Goal: Information Seeking & Learning: Find specific fact

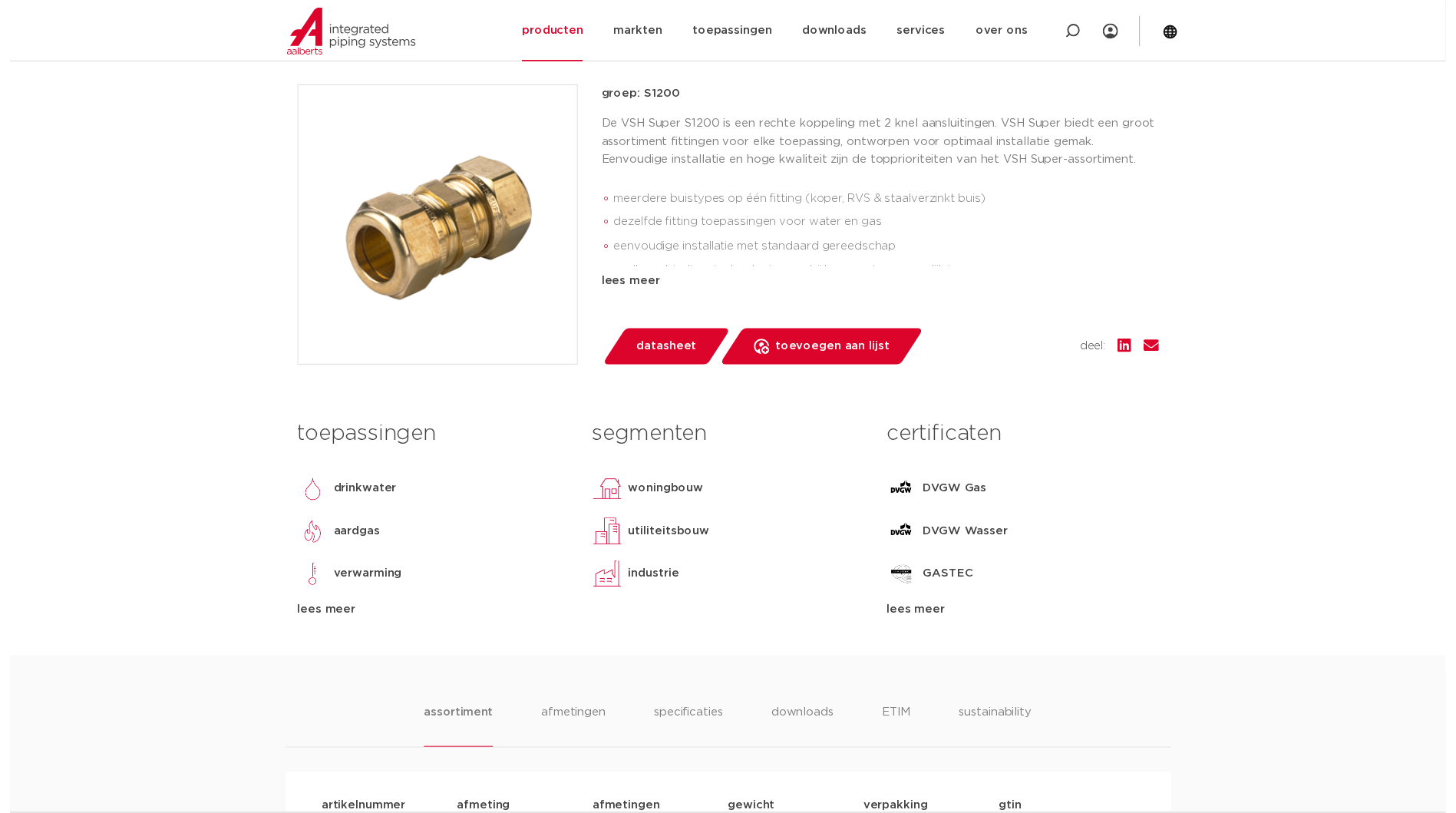
scroll to position [307, 0]
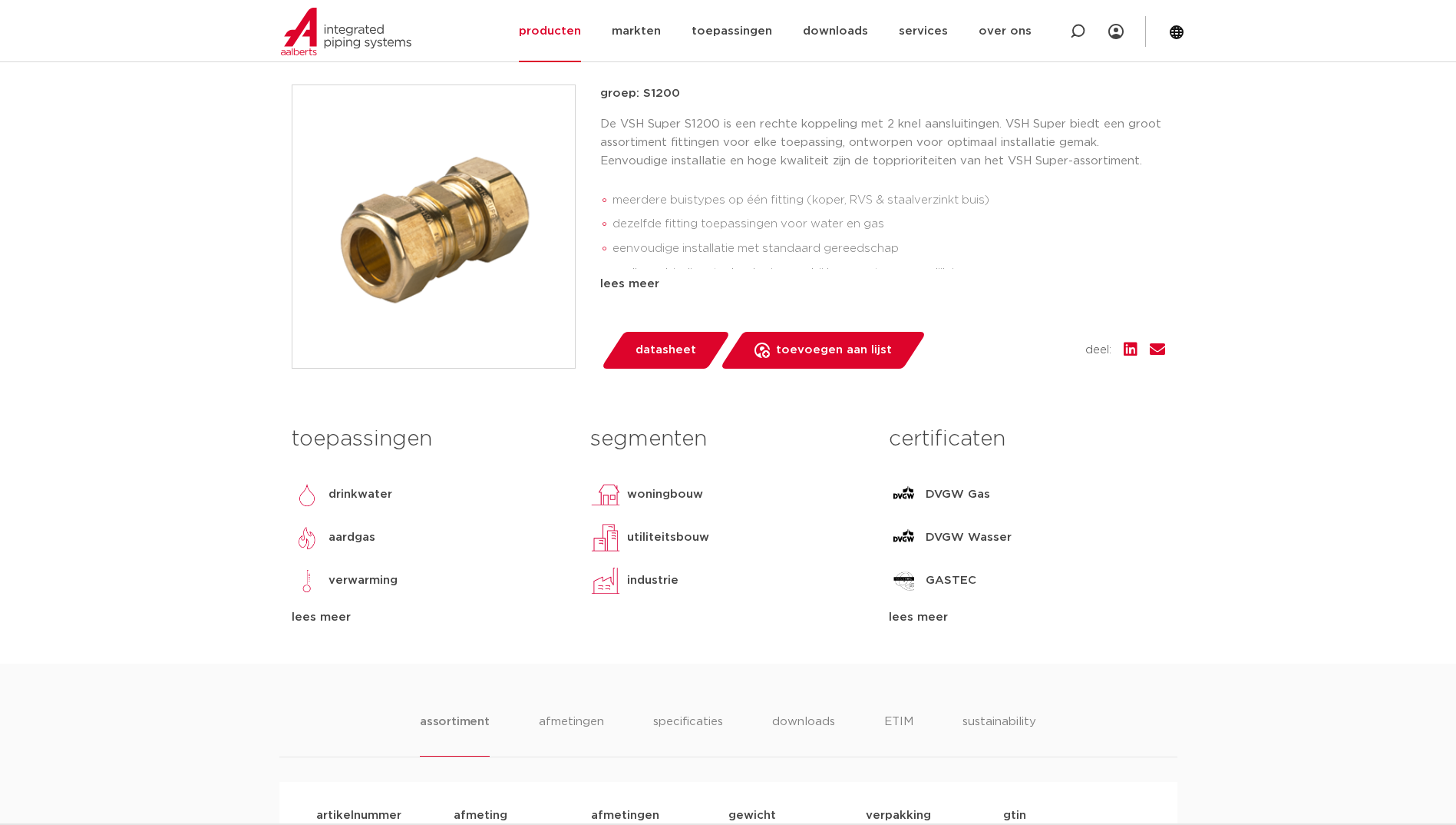
click at [671, 349] on span "datasheet" at bounding box center [666, 349] width 60 height 24
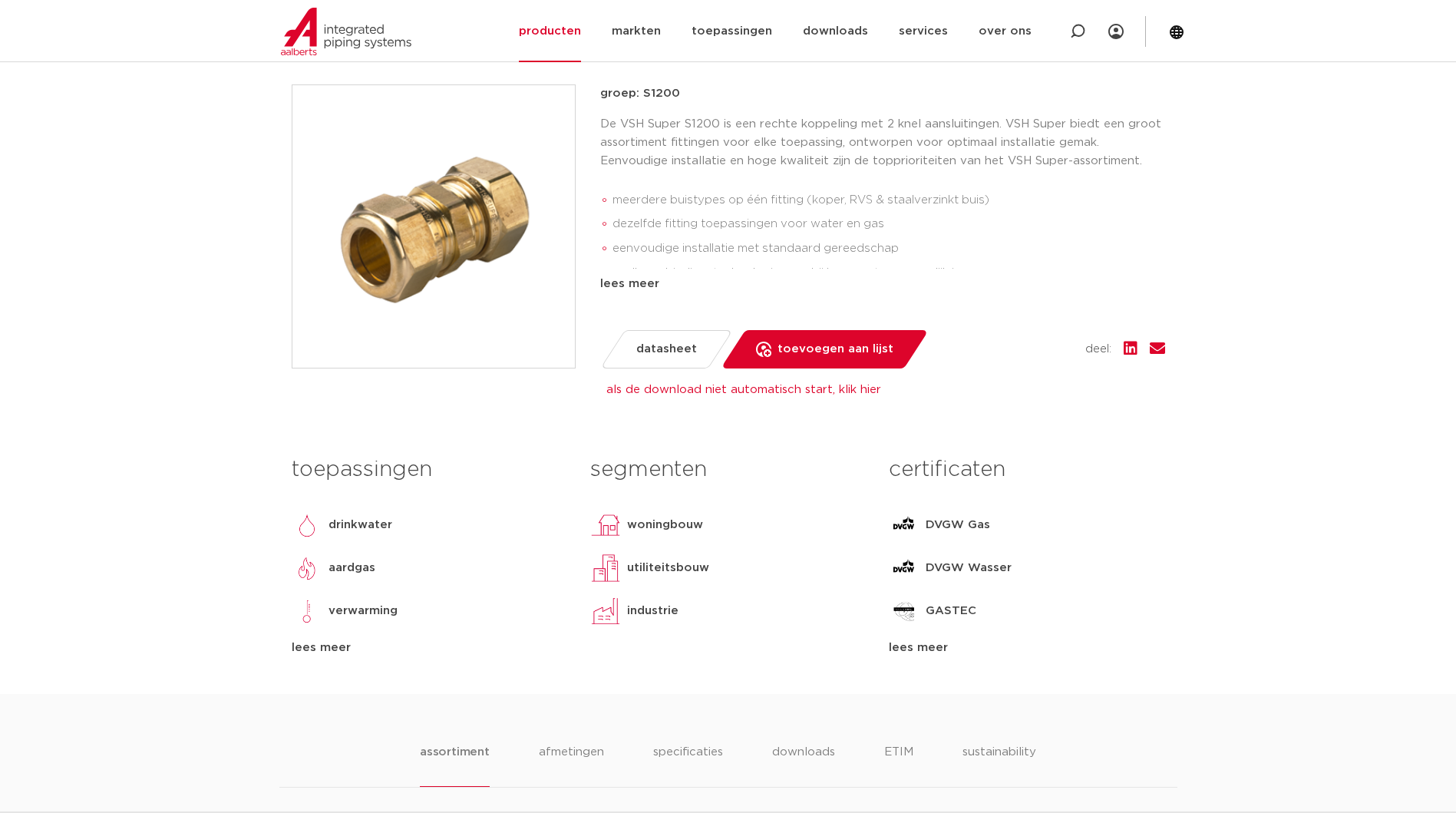
click at [958, 467] on h3 "certificaten" at bounding box center [1027, 470] width 276 height 31
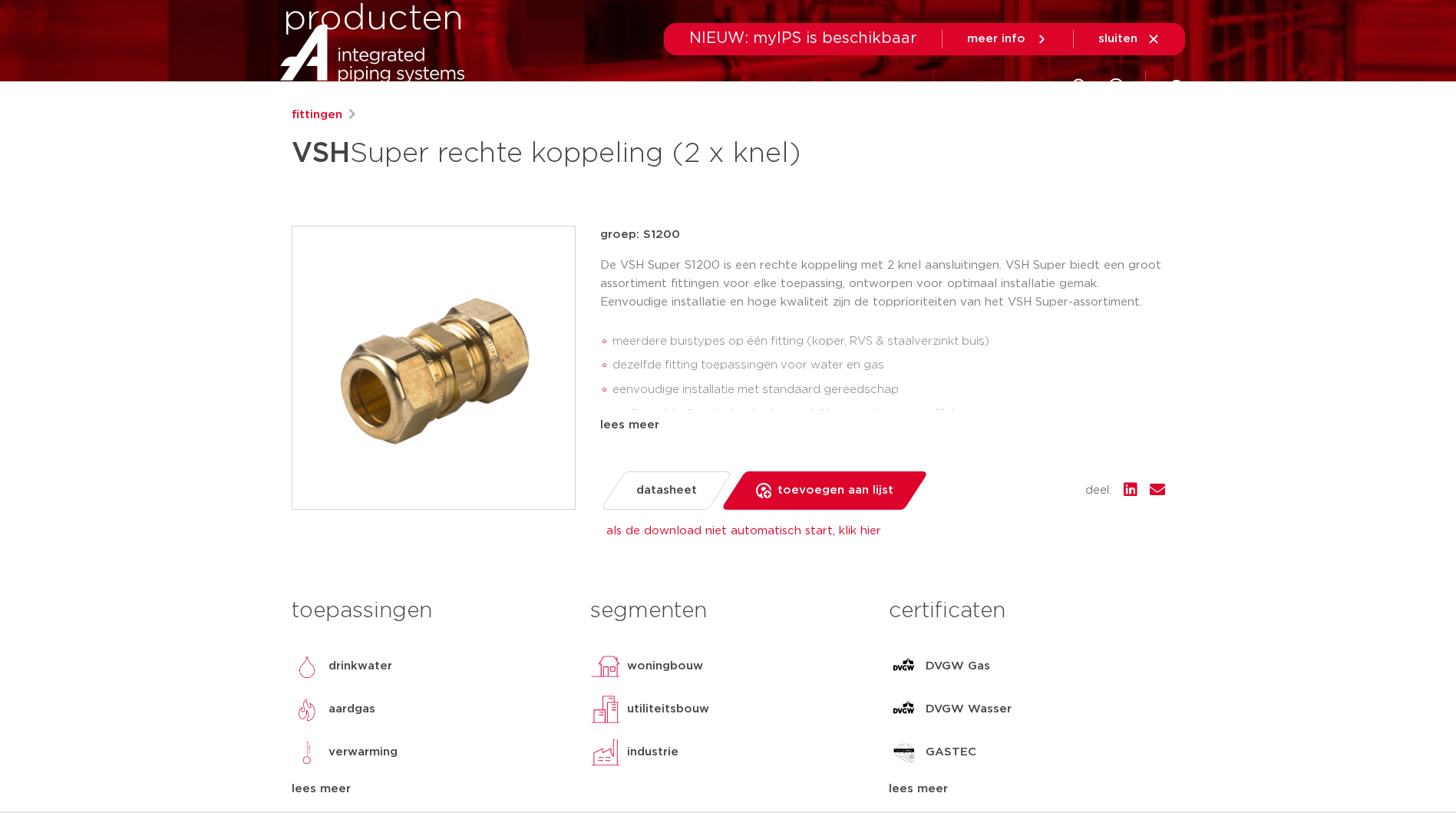
scroll to position [0, 0]
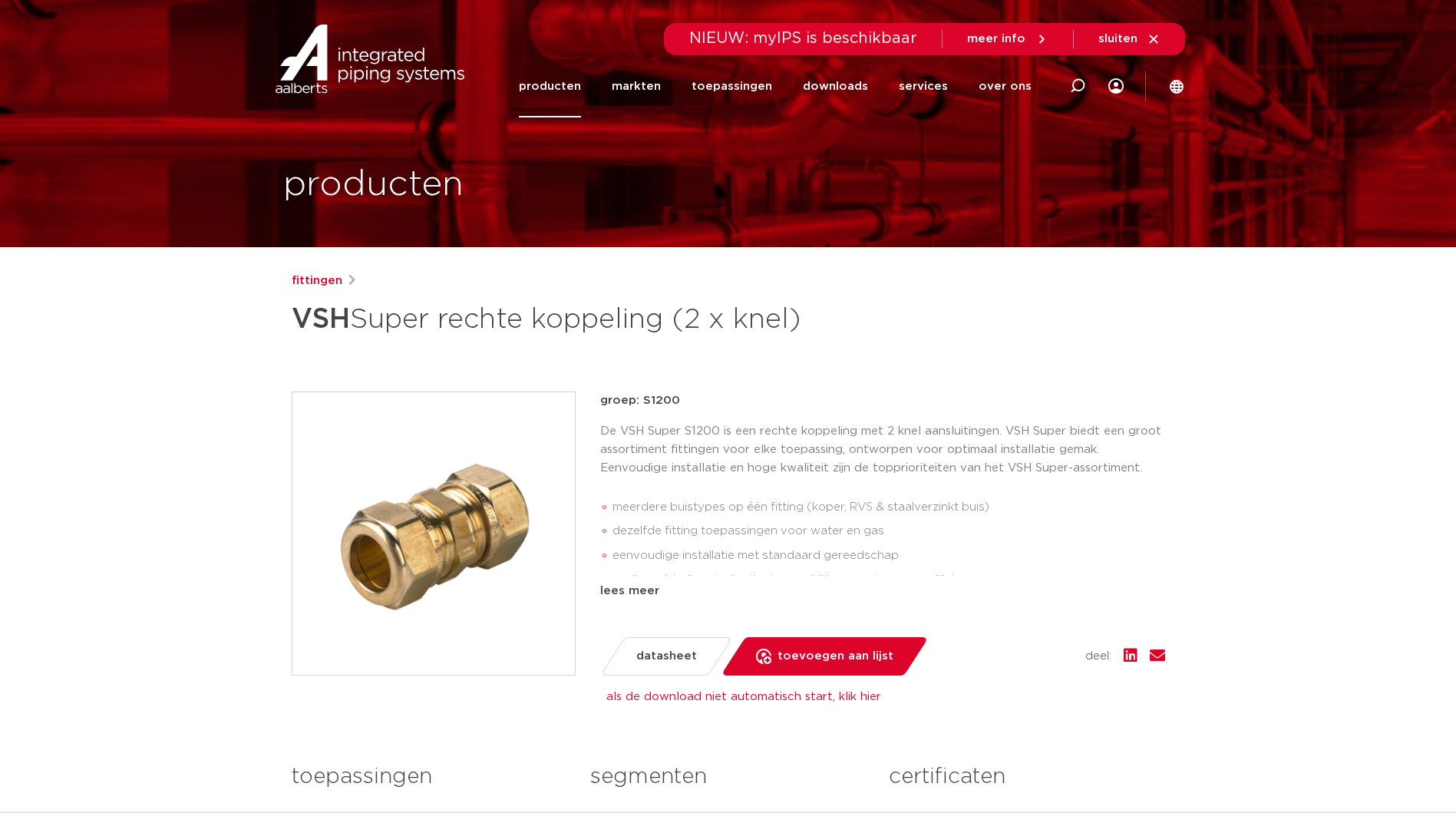
drag, startPoint x: 678, startPoint y: 396, endPoint x: 589, endPoint y: 393, distance: 89.1
click at [589, 393] on div "groep: S1200 De VSH Super S1200 is een rechte koppeling met 2 knel aansluitinge…" at bounding box center [729, 533] width 874 height 284
copy p "groep: S1200"
click at [1075, 81] on icon at bounding box center [1077, 85] width 18 height 18
paste input "groep: S1200"
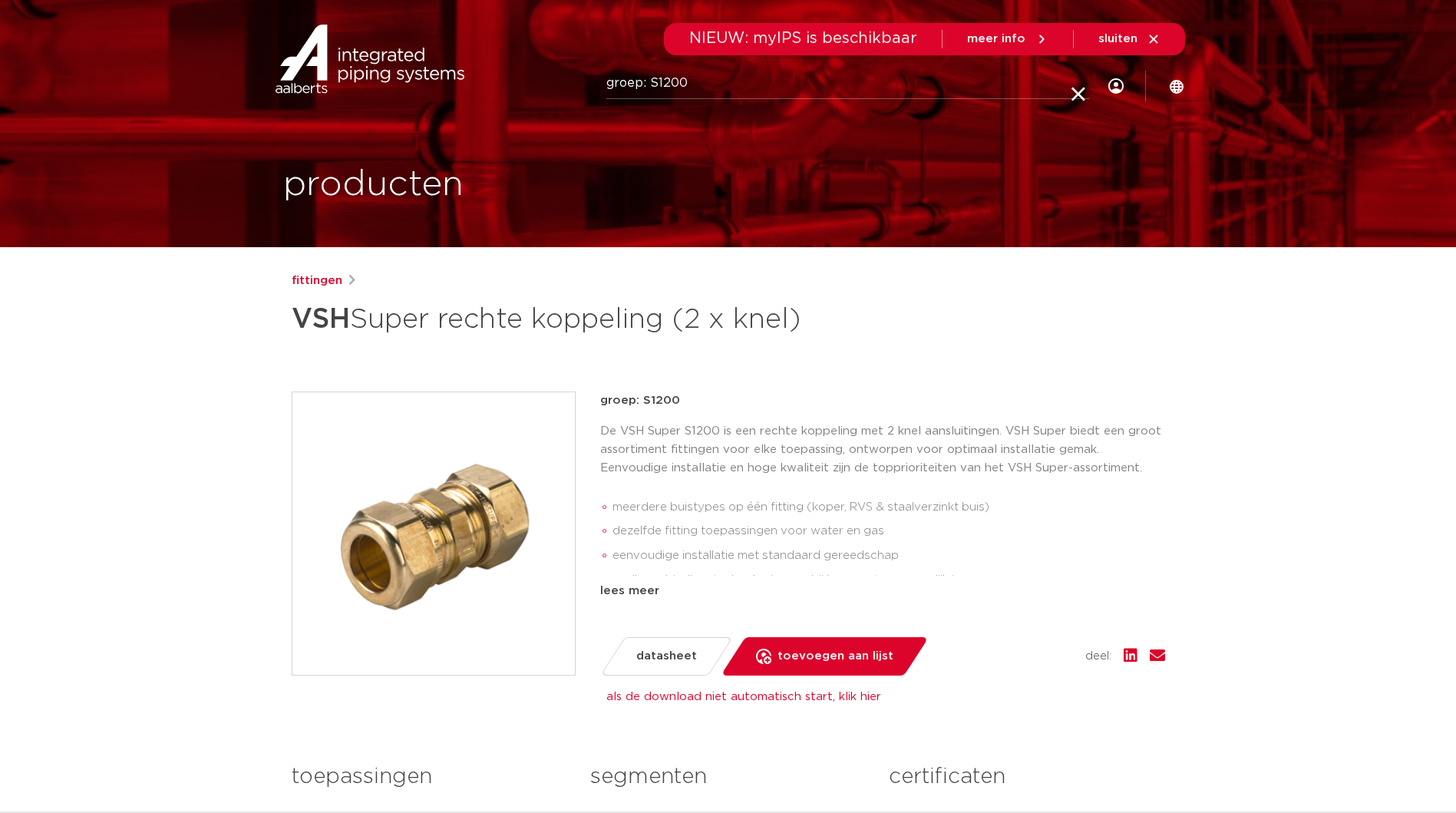
type input "groep: S1200"
click button "Zoeken" at bounding box center [0, 0] width 0 height 0
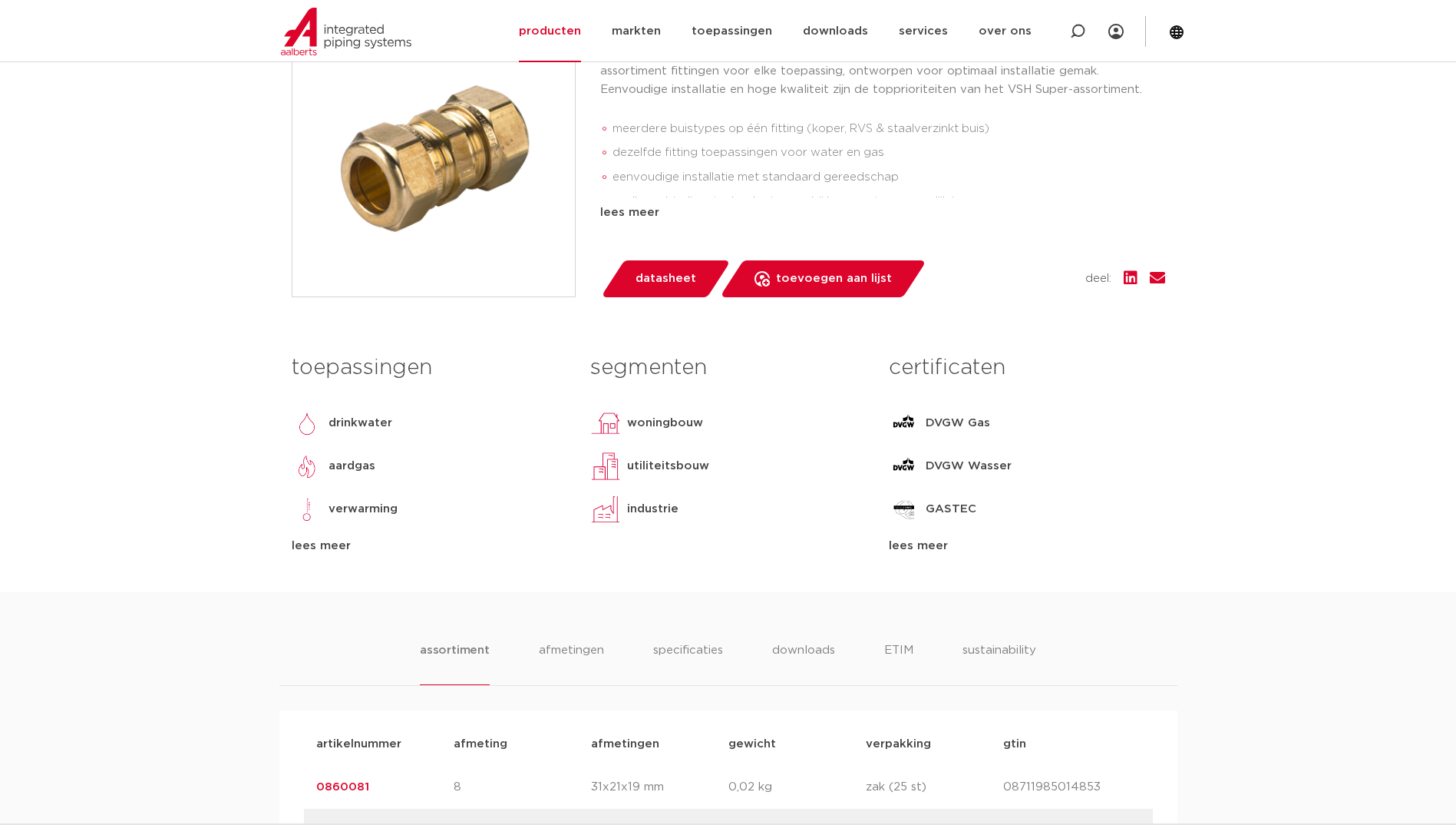
scroll to position [383, 0]
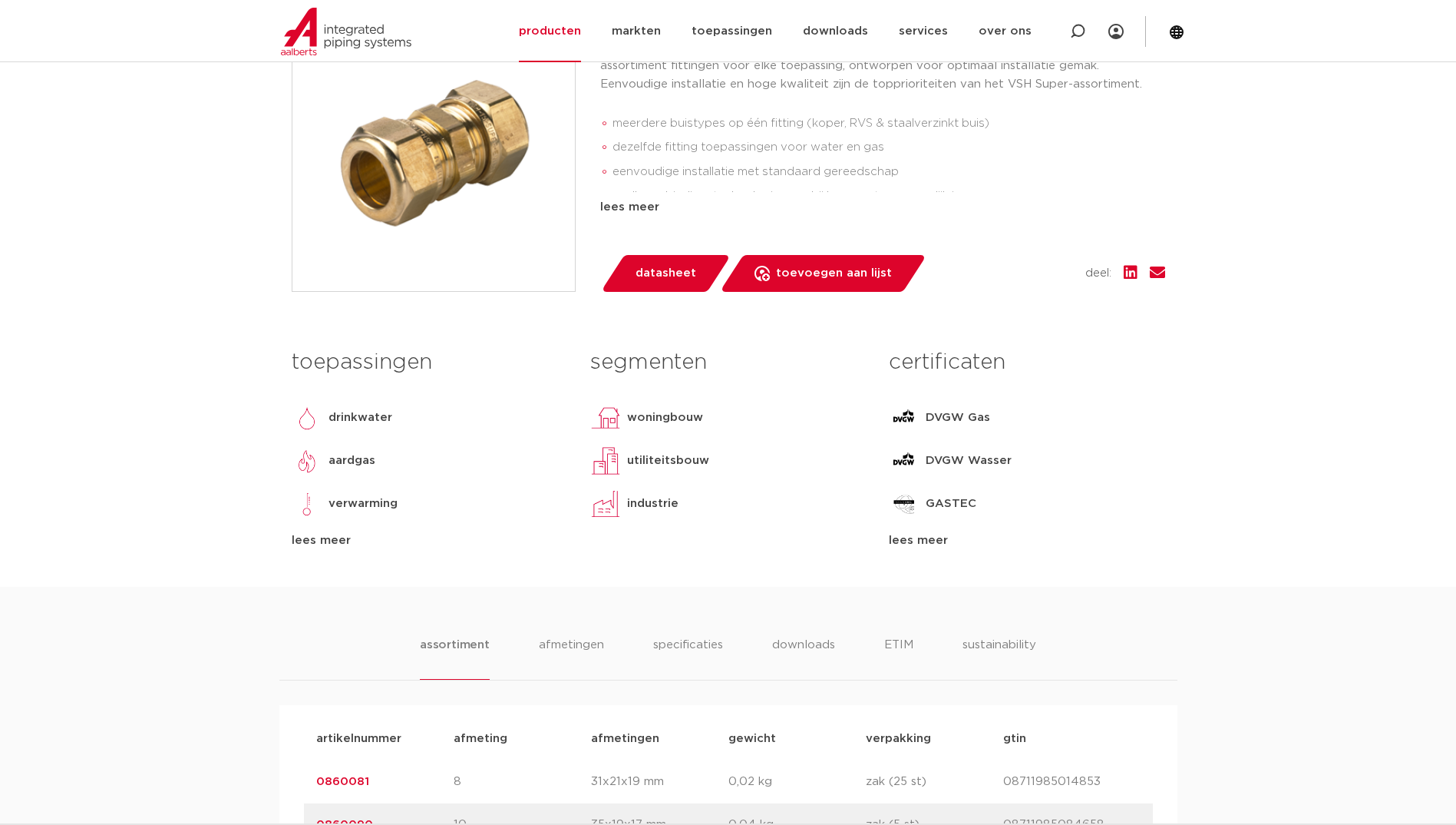
click at [925, 543] on div "lees meer" at bounding box center [1027, 540] width 276 height 18
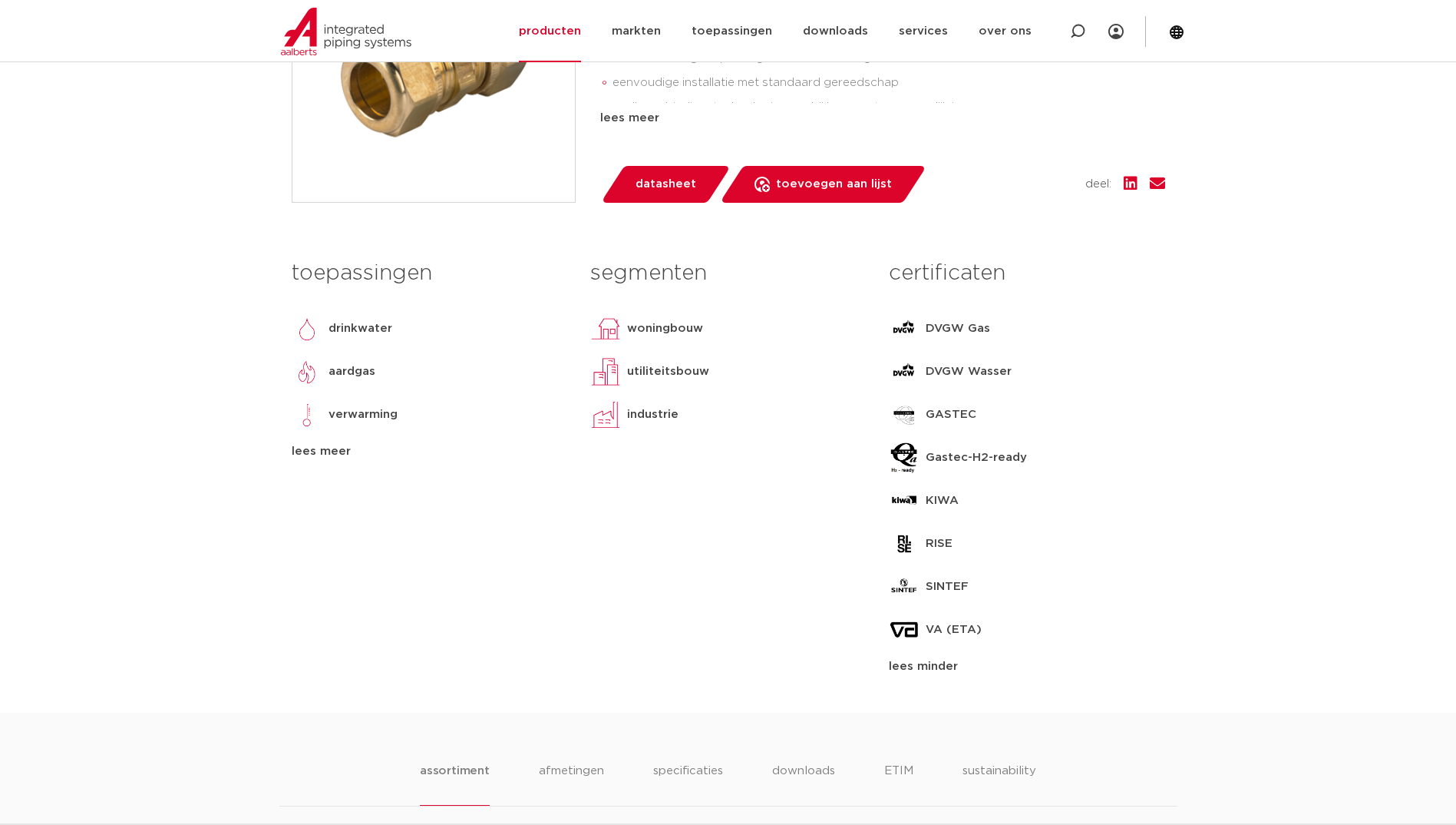
scroll to position [461, 0]
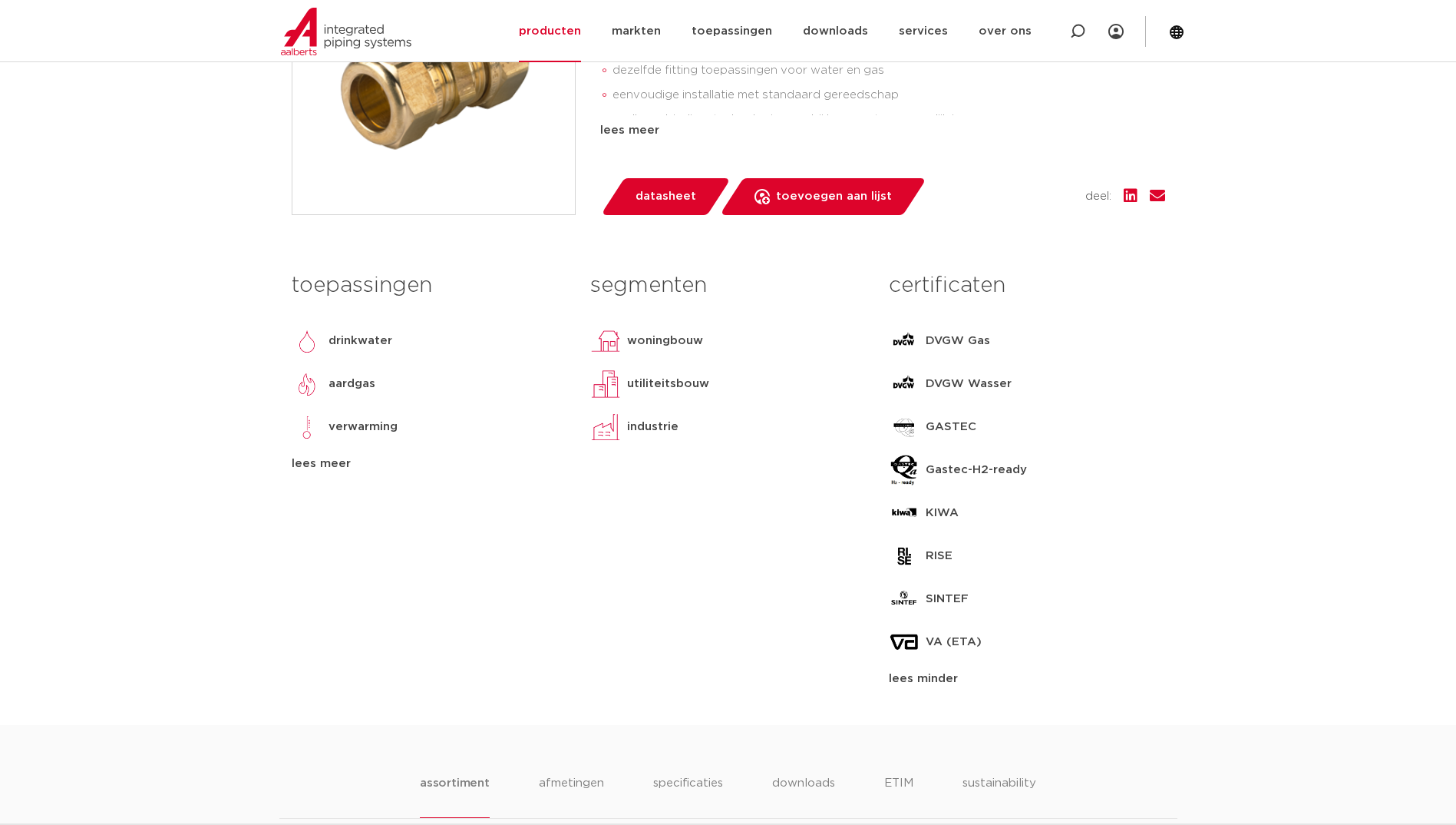
click at [963, 286] on h3 "certificaten" at bounding box center [1027, 285] width 276 height 31
click at [927, 385] on p "DVGW Wasser" at bounding box center [969, 383] width 86 height 18
click at [943, 424] on p "GASTEC" at bounding box center [951, 426] width 50 height 18
click at [953, 476] on p "Gastec-H2-ready" at bounding box center [976, 470] width 101 height 18
click at [943, 505] on p "KIWA" at bounding box center [943, 512] width 33 height 18
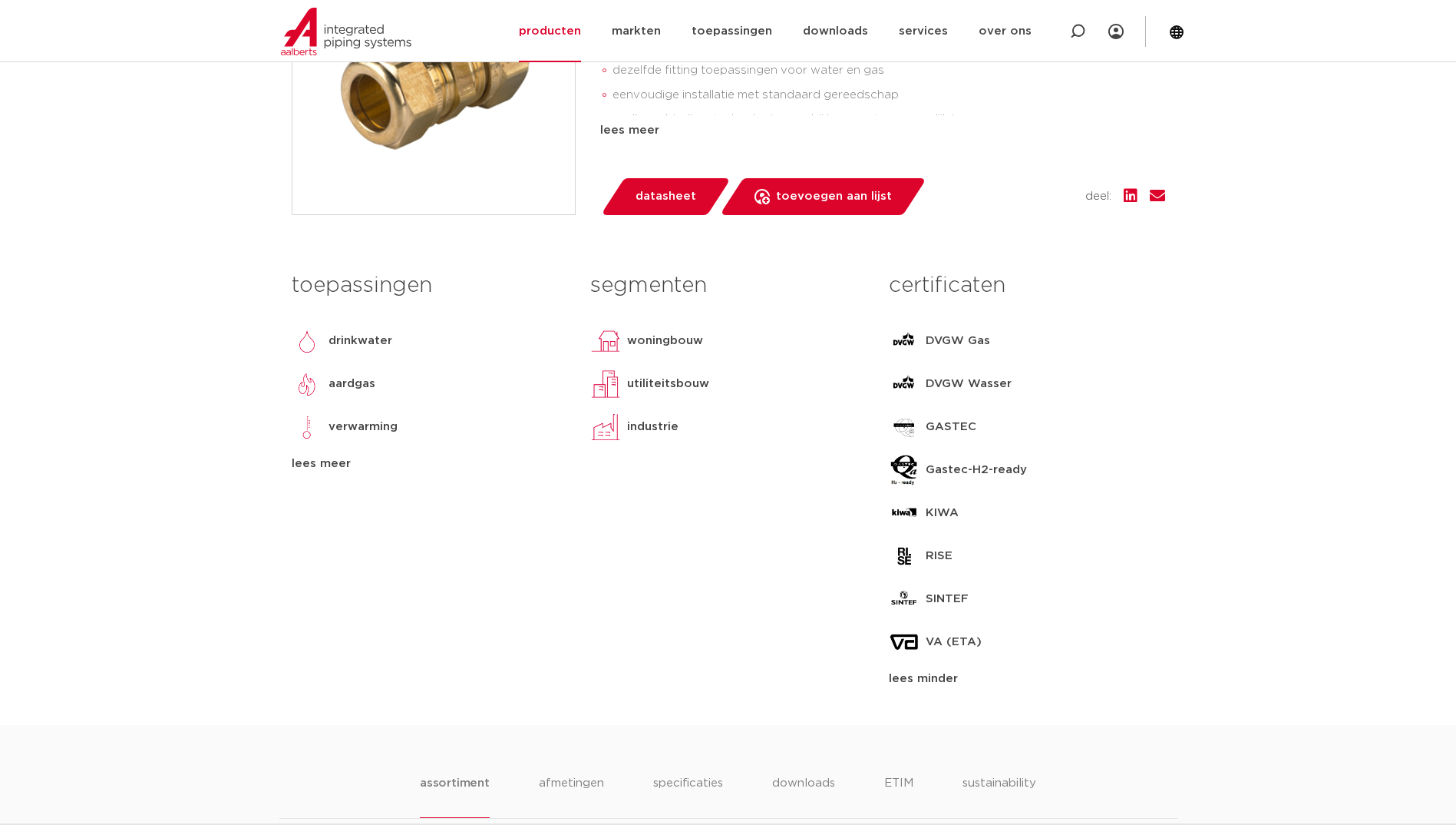
click at [942, 559] on p "RISE" at bounding box center [940, 555] width 27 height 18
click at [943, 601] on p "SINTEF" at bounding box center [947, 598] width 43 height 18
drag, startPoint x: 944, startPoint y: 644, endPoint x: 942, endPoint y: 659, distance: 15.1
click at [944, 644] on p "VA (ETA)" at bounding box center [954, 642] width 56 height 18
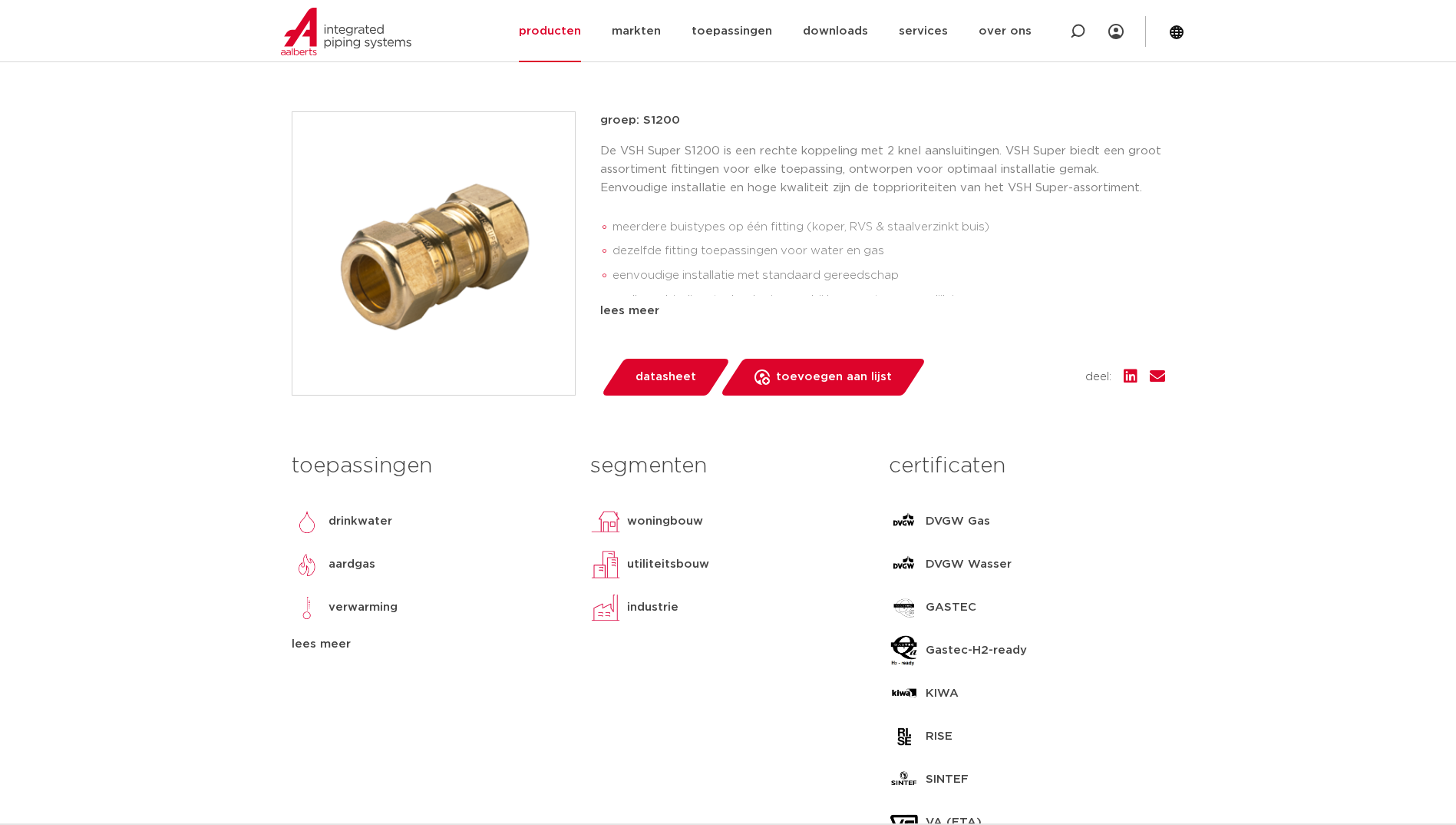
scroll to position [307, 0]
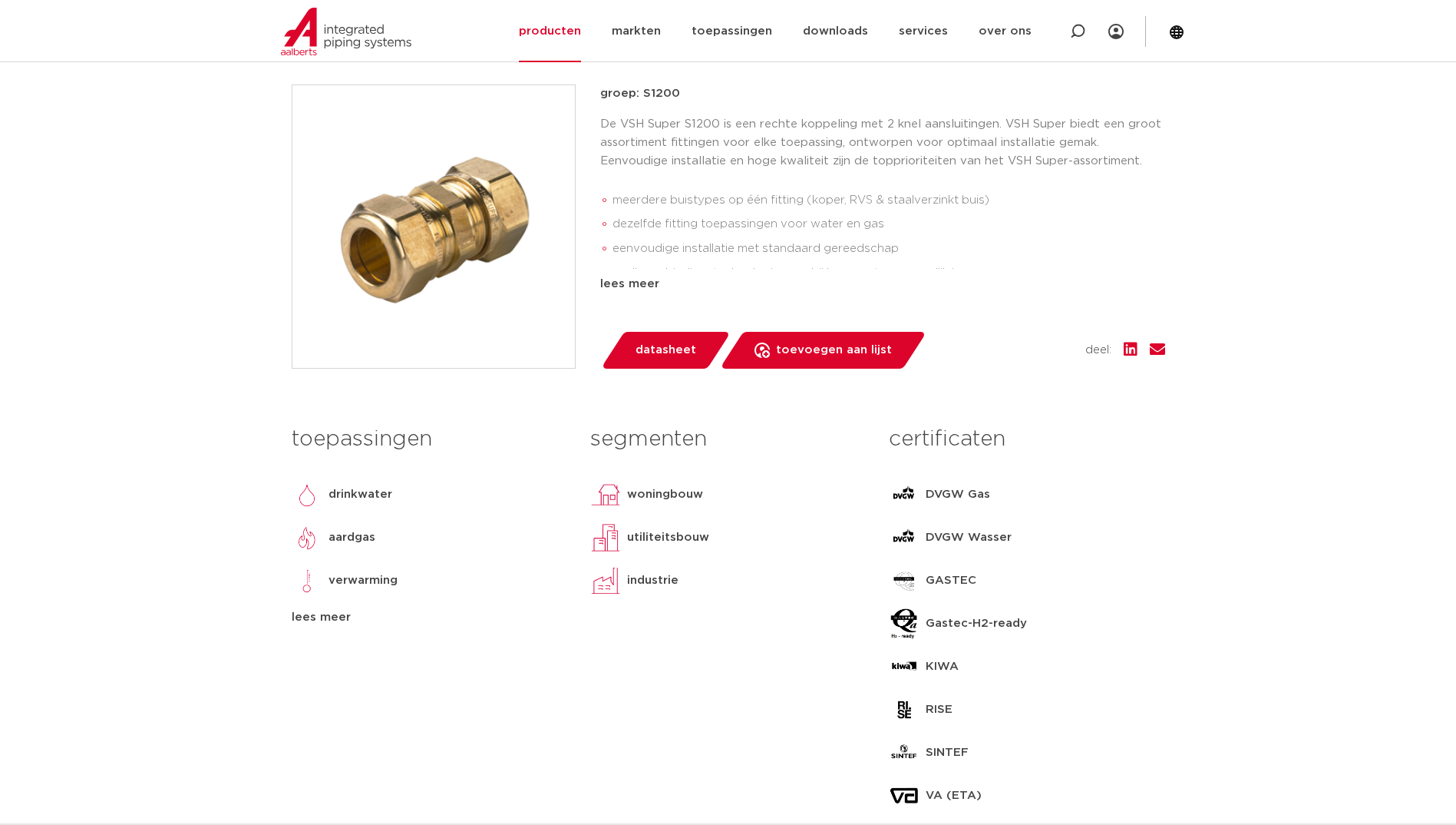
click at [975, 443] on h3 "certificaten" at bounding box center [1027, 440] width 276 height 31
click at [642, 439] on h3 "segmenten" at bounding box center [728, 440] width 276 height 31
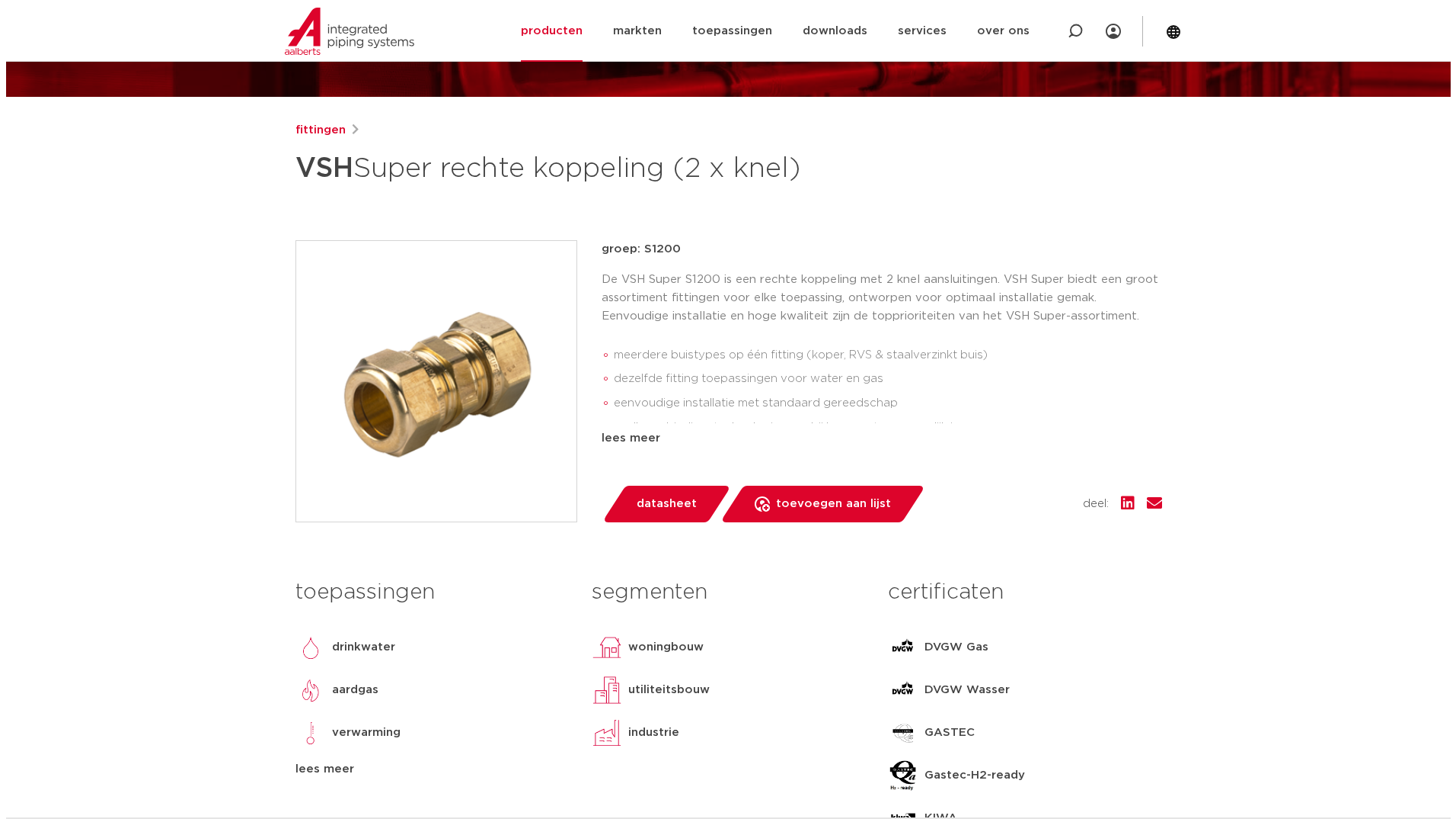
scroll to position [0, 0]
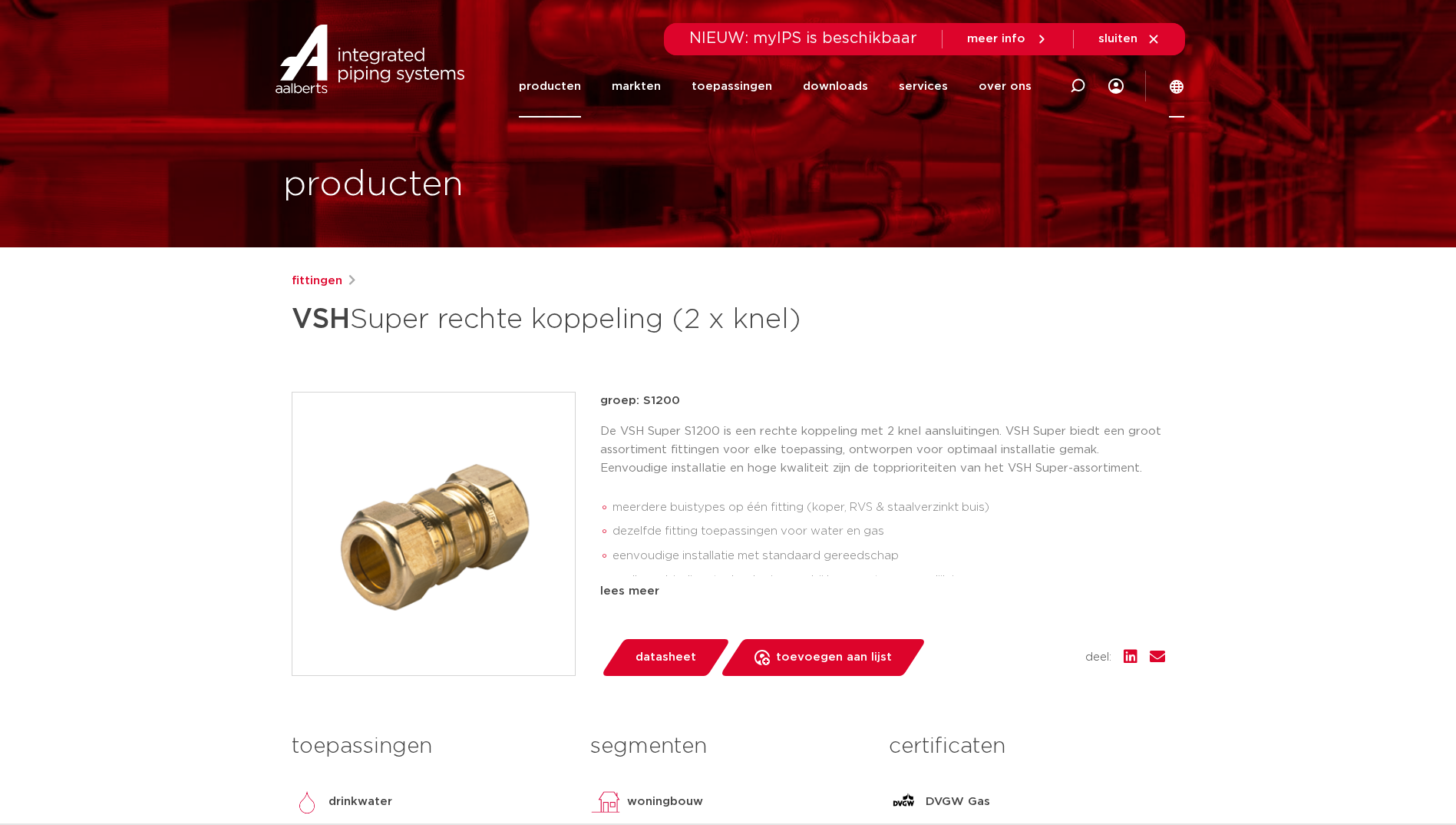
click at [1180, 82] on icon at bounding box center [1176, 86] width 14 height 14
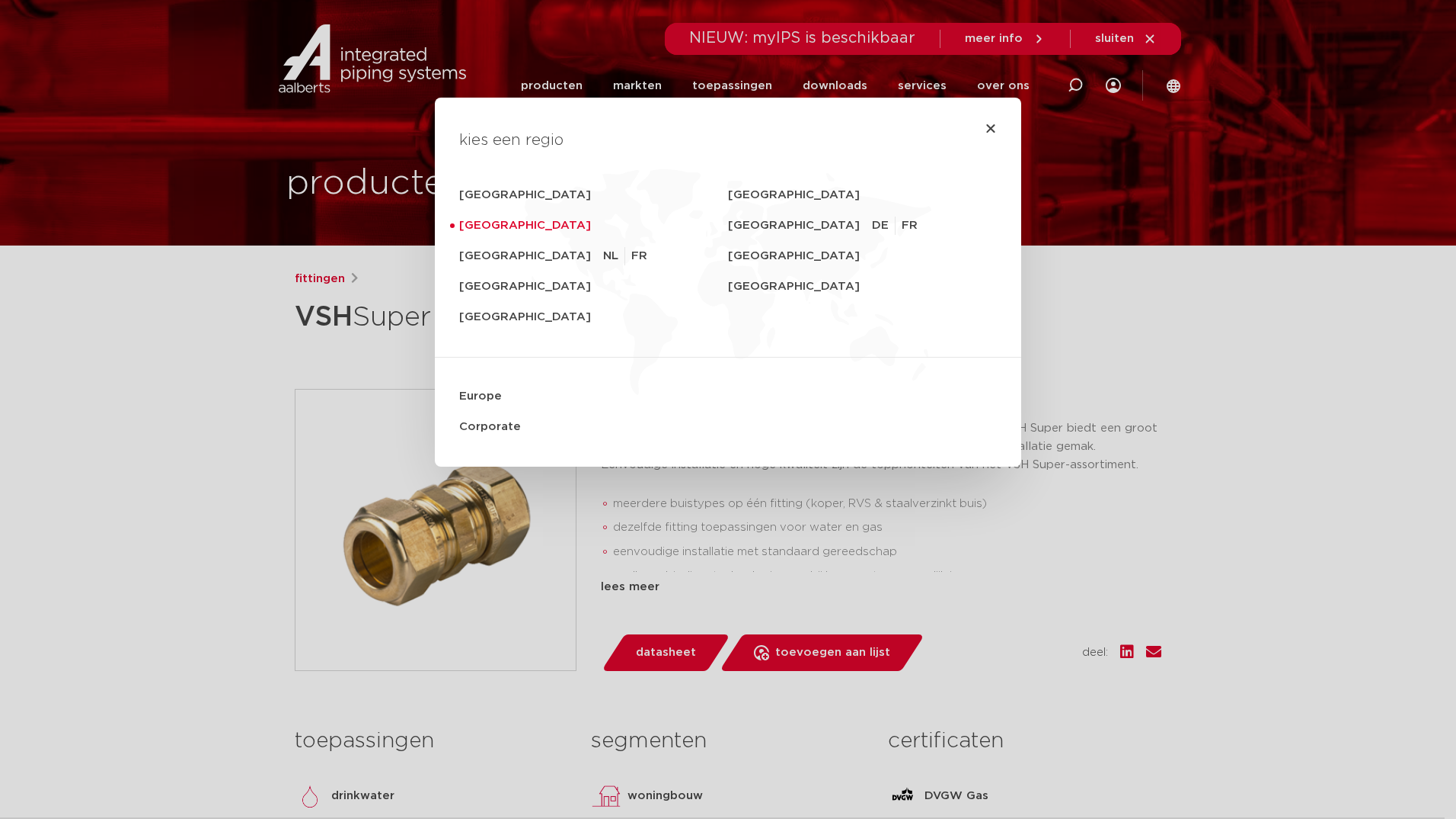
click at [490, 44] on div "kies een regio [GEOGRAPHIC_DATA] [GEOGRAPHIC_DATA] [GEOGRAPHIC_DATA] [GEOGRAPHI…" at bounding box center [728, 410] width 1456 height 819
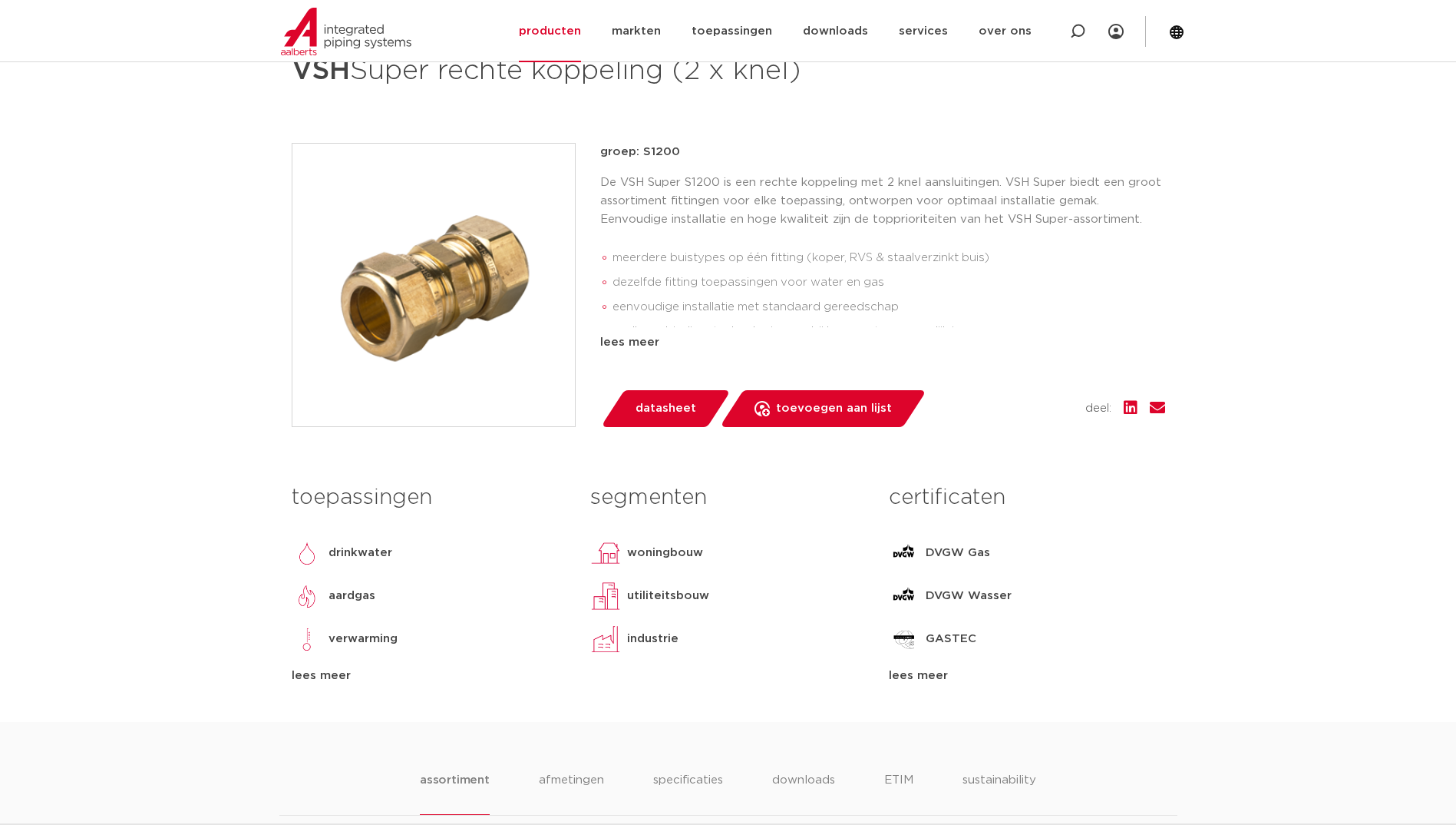
scroll to position [307, 0]
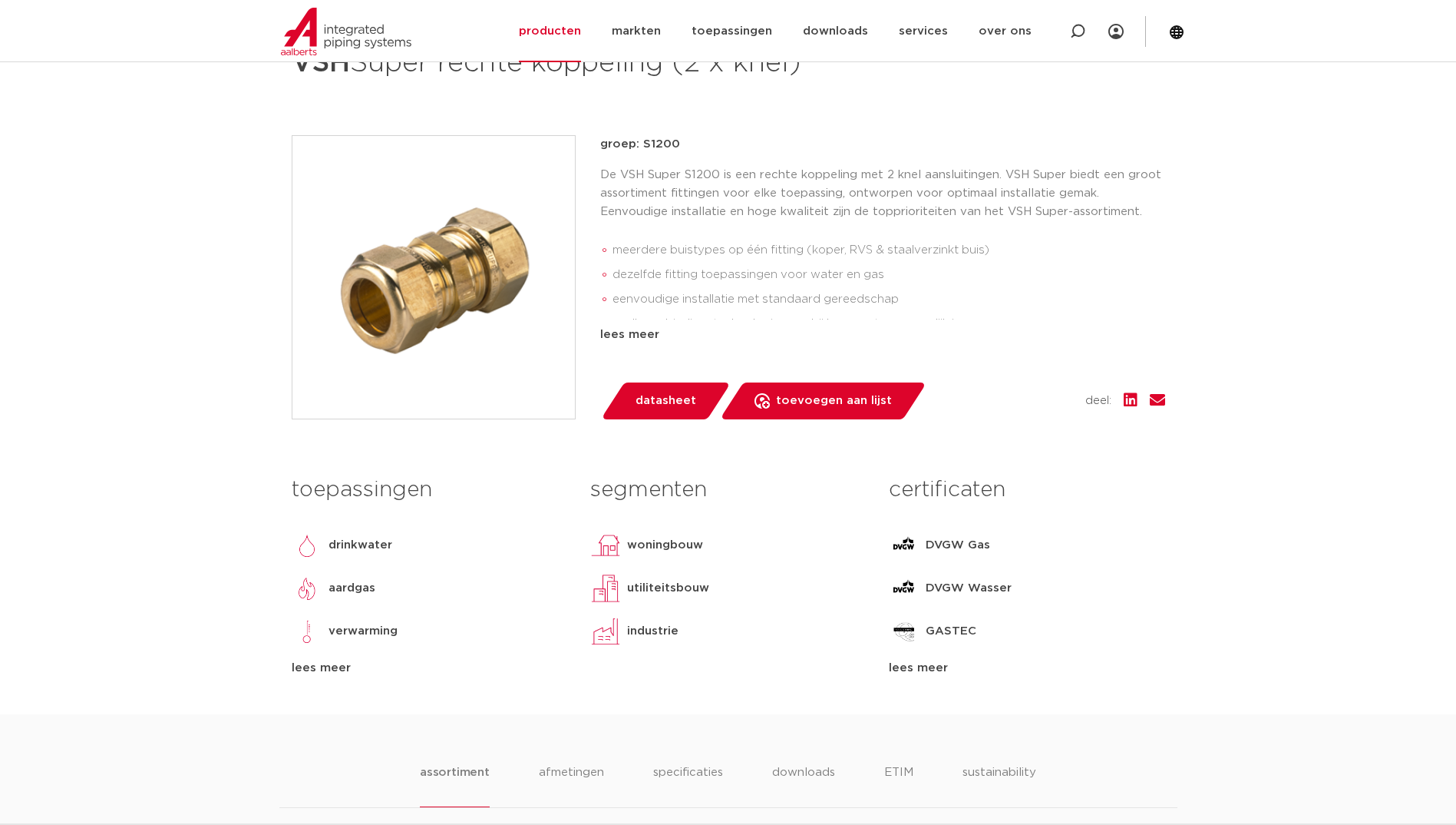
click at [932, 490] on h3 "certificaten" at bounding box center [1027, 490] width 276 height 31
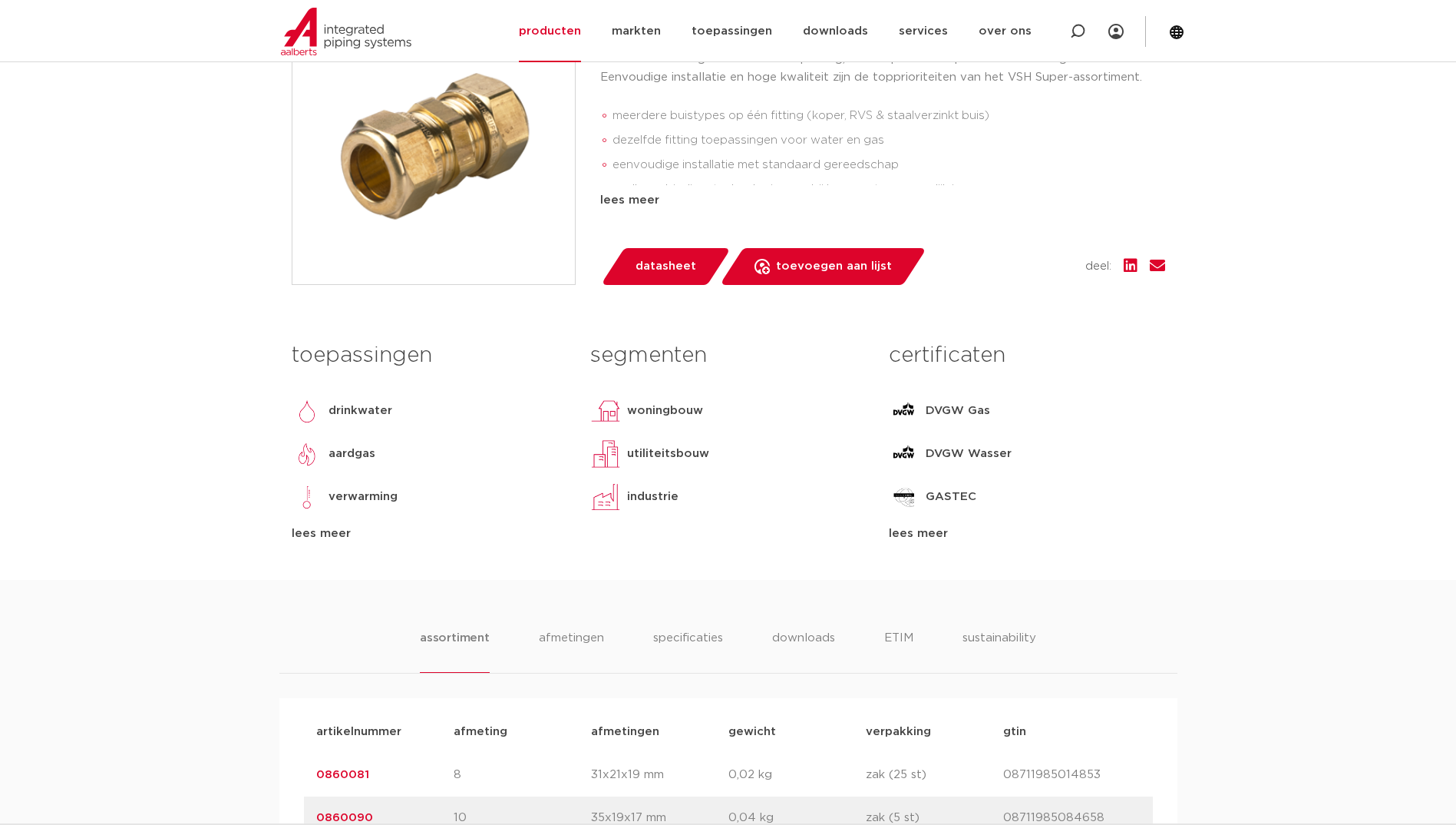
scroll to position [461, 0]
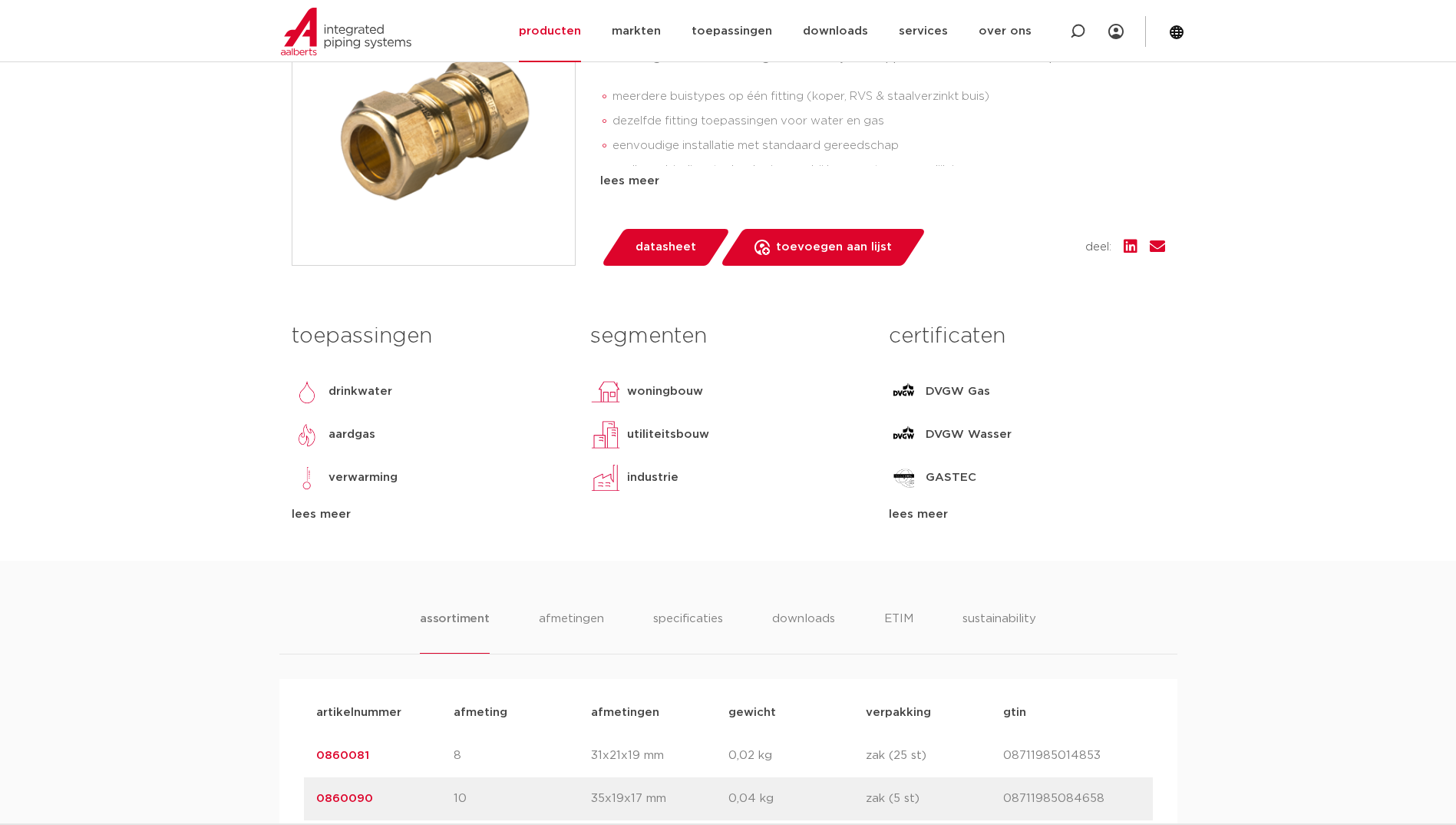
click at [959, 334] on h3 "certificaten" at bounding box center [1027, 337] width 276 height 31
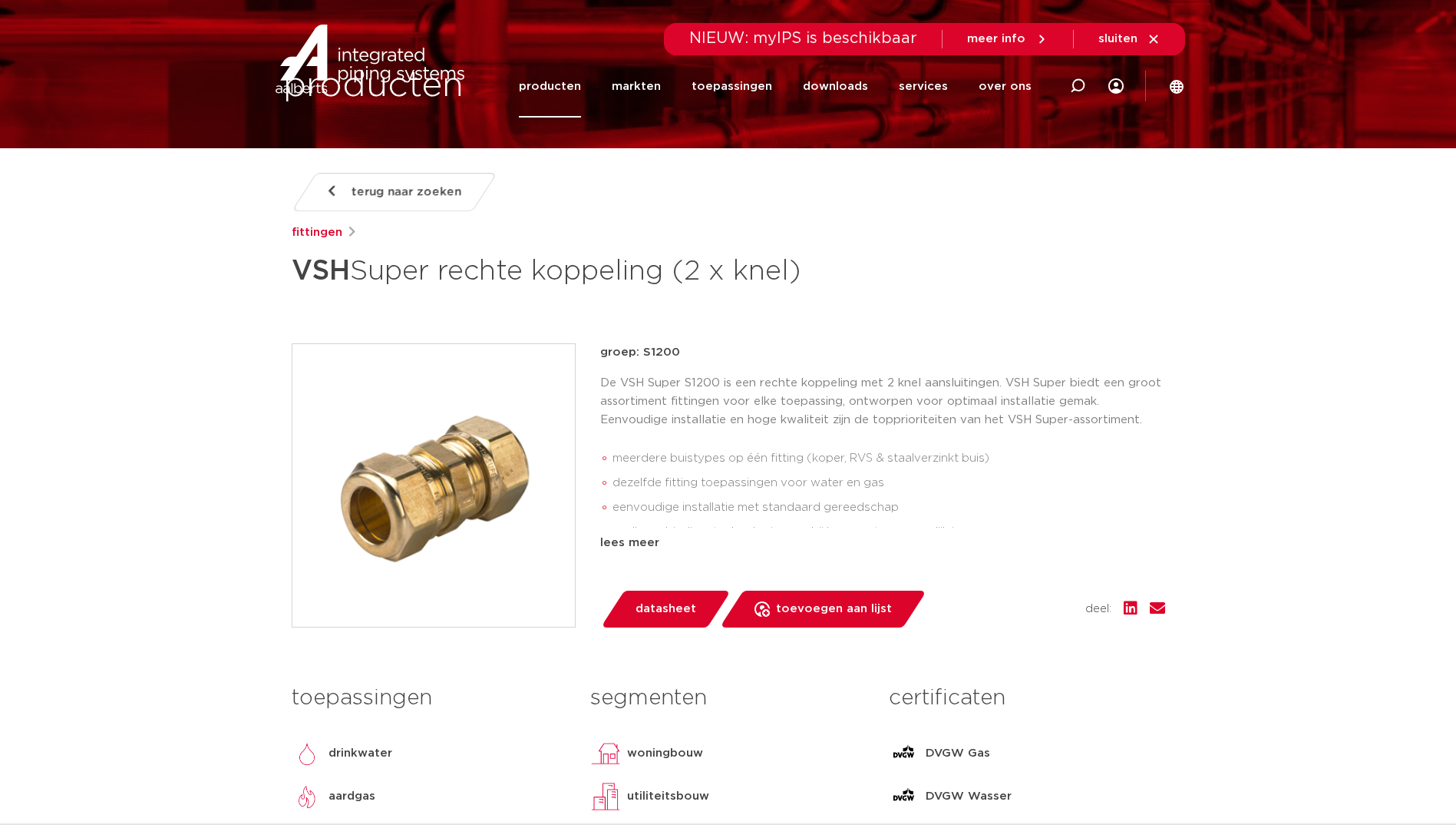
scroll to position [0, 0]
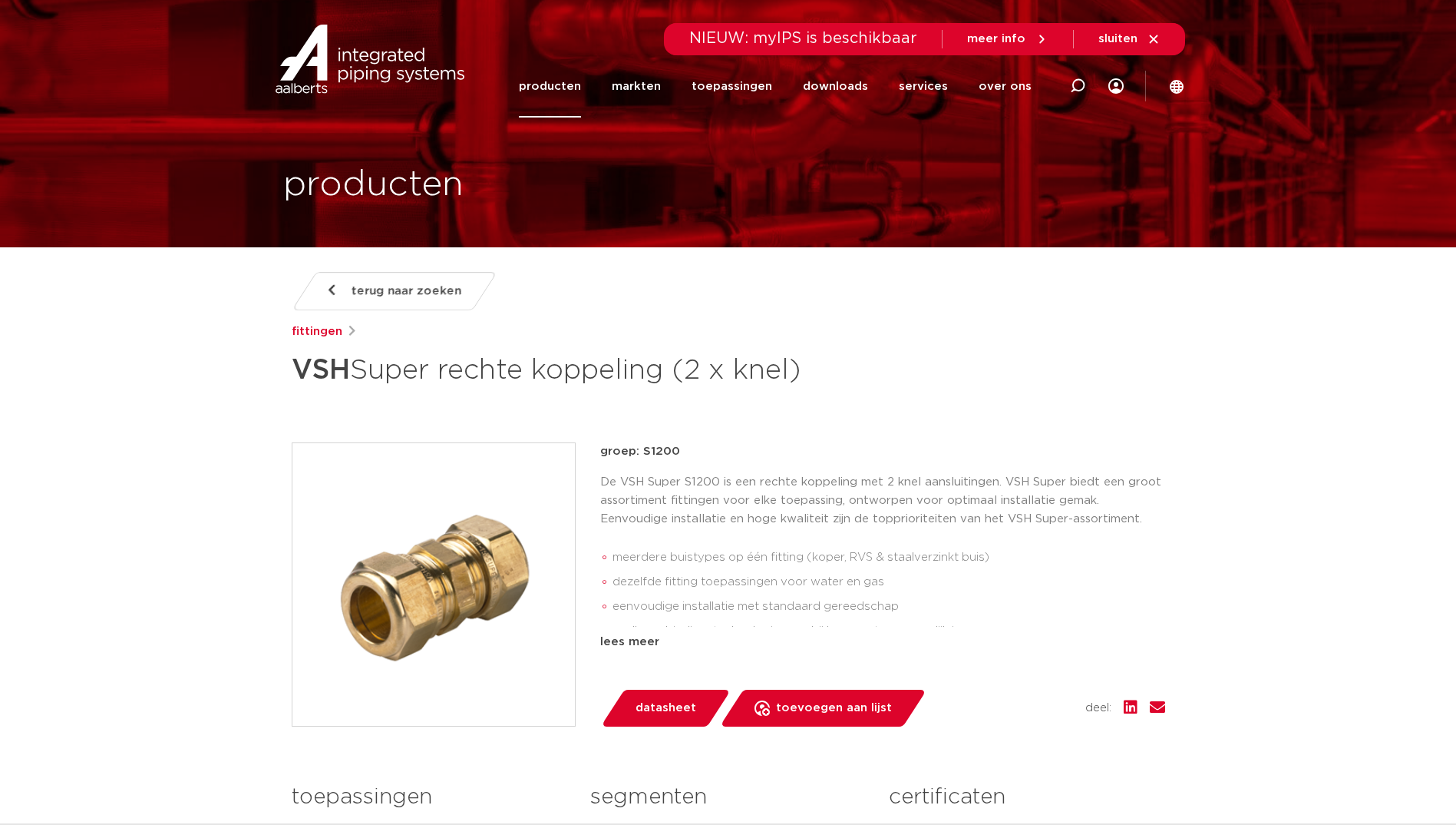
click at [330, 288] on icon at bounding box center [332, 290] width 8 height 13
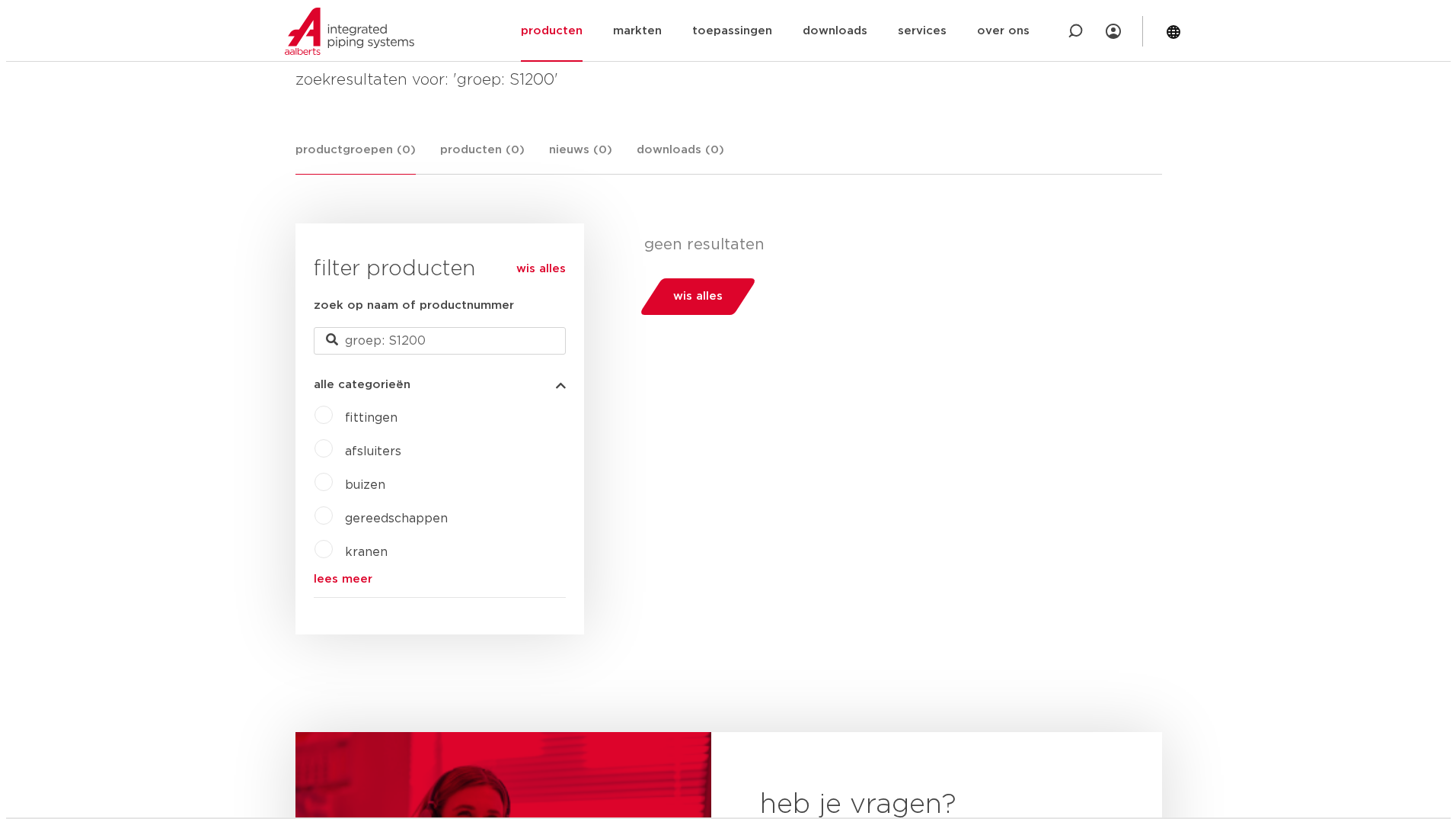
scroll to position [228, 0]
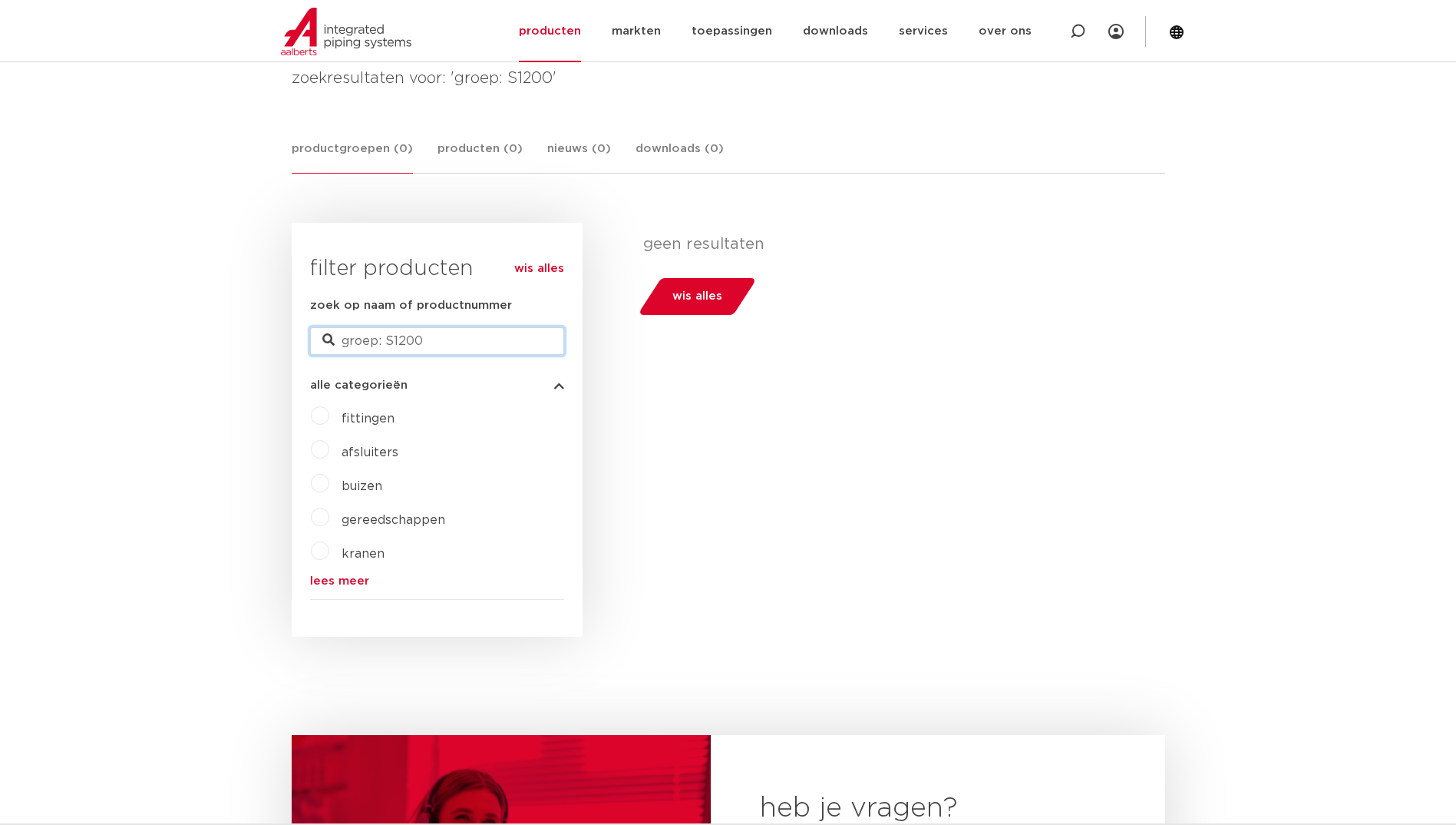
drag, startPoint x: 429, startPoint y: 342, endPoint x: 340, endPoint y: 338, distance: 89.1
click at [340, 338] on input "groep: S1200" at bounding box center [438, 341] width 254 height 27
click at [1174, 31] on icon at bounding box center [1177, 32] width 16 height 16
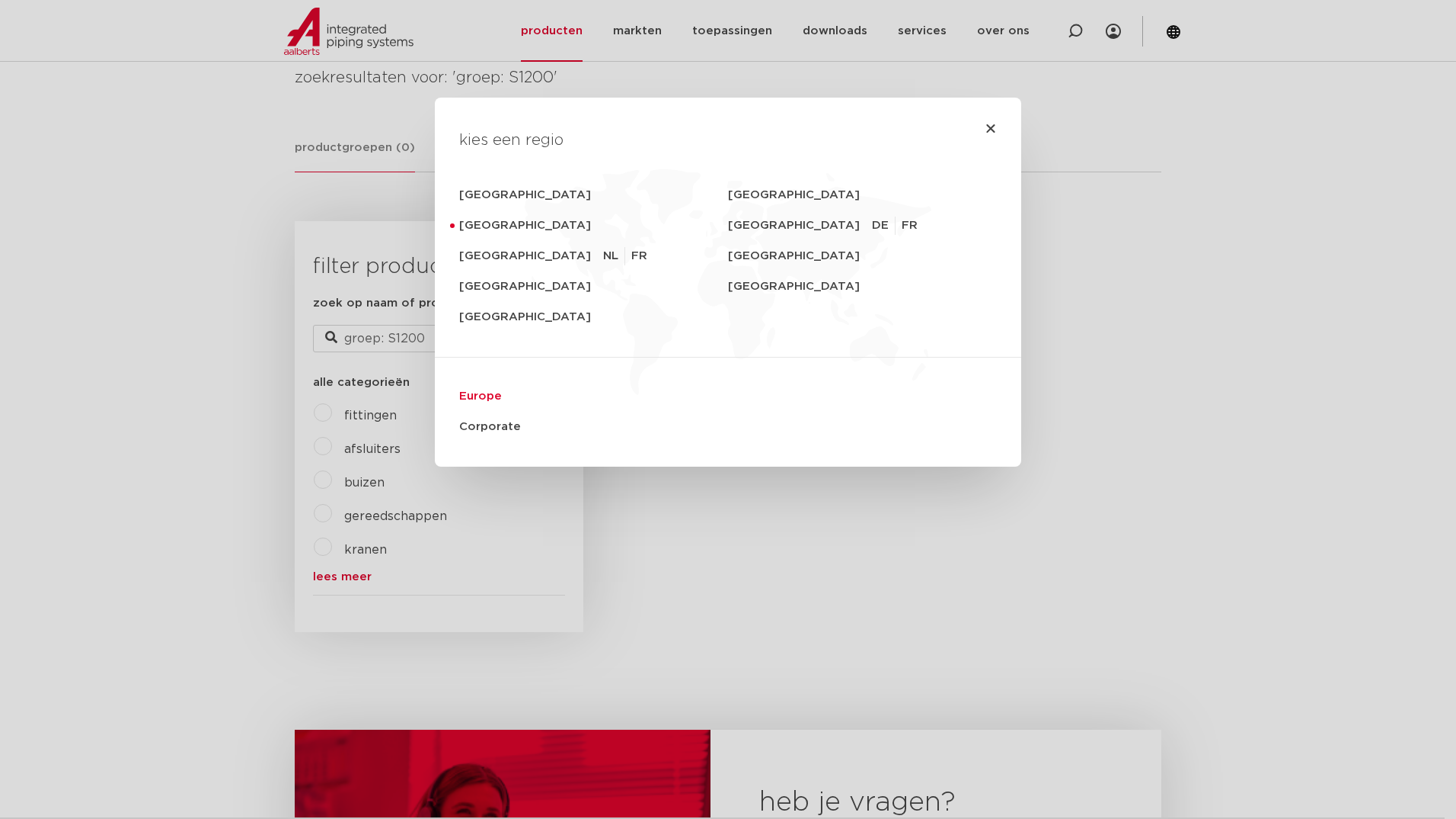
click at [490, 396] on link "Europe" at bounding box center [728, 396] width 537 height 31
